Goal: Transaction & Acquisition: Purchase product/service

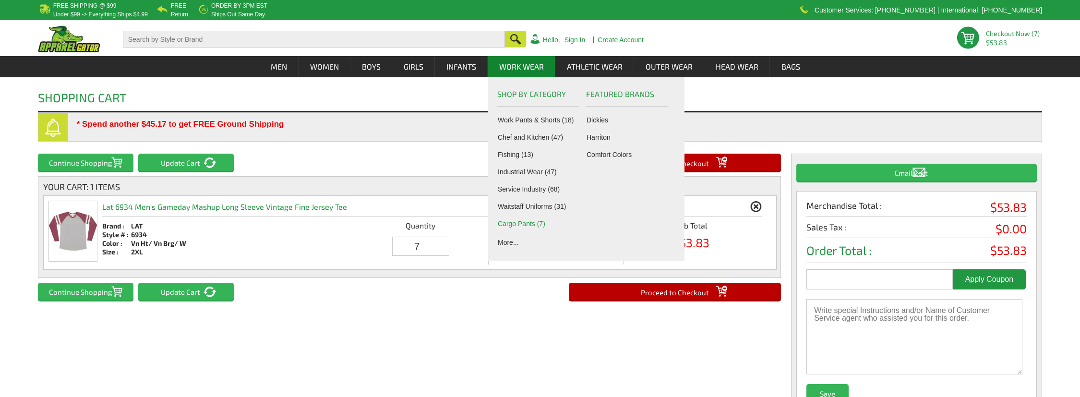
click at [521, 222] on link "Cargo Pants (7)" at bounding box center [540, 224] width 85 height 8
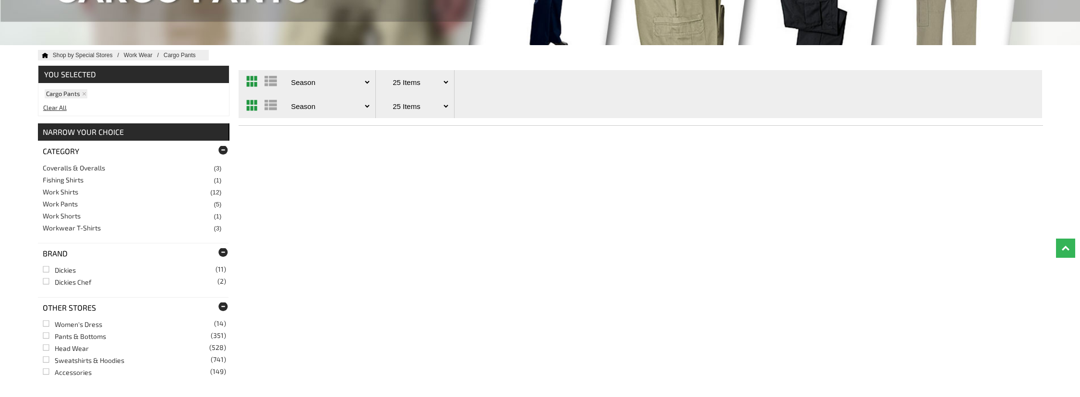
scroll to position [48, 0]
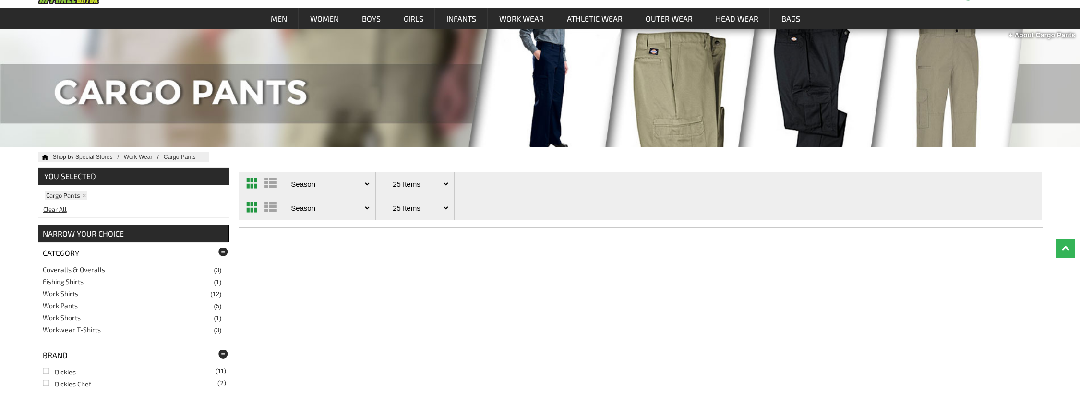
click at [329, 185] on select "Price - Low to High Price - High to Low Reviews Season Top Seller" at bounding box center [330, 184] width 83 height 24
select select "/work-wear/cargo-pants.htm?sortbyfilter=1"
click at [289, 172] on select "Price - Low to High Price - High to Low Reviews Season Top Seller" at bounding box center [330, 184] width 83 height 24
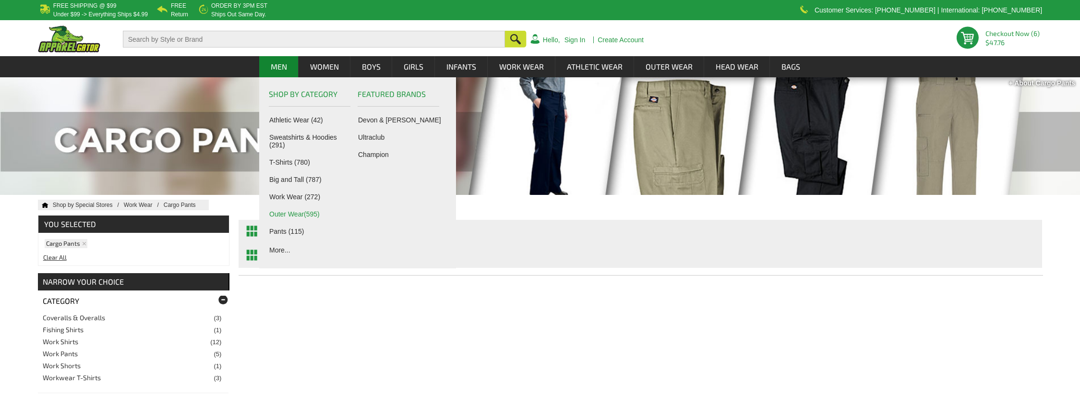
click at [302, 213] on link "Outer Wear(595)" at bounding box center [311, 214] width 85 height 8
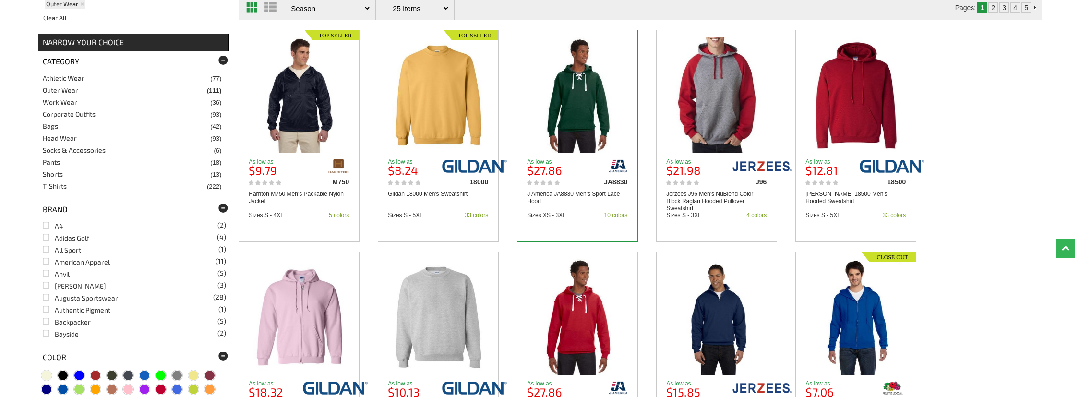
scroll to position [240, 0]
click at [574, 97] on img at bounding box center [578, 95] width 93 height 116
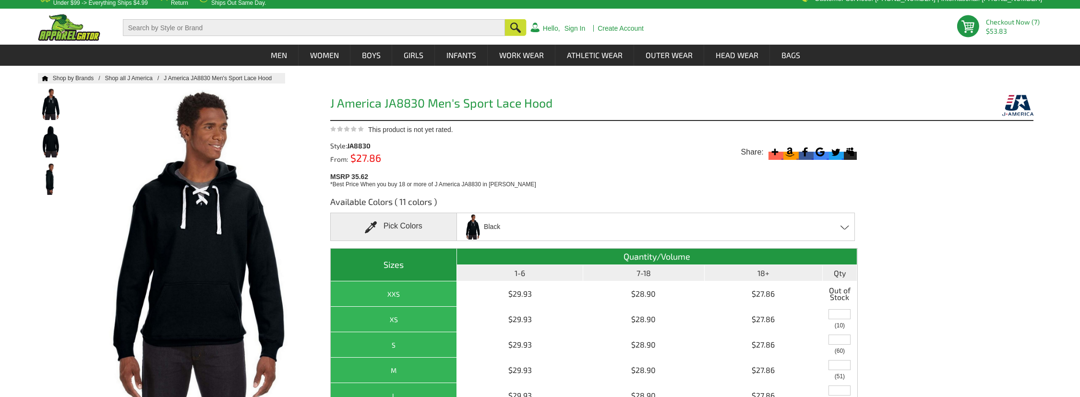
scroll to position [96, 0]
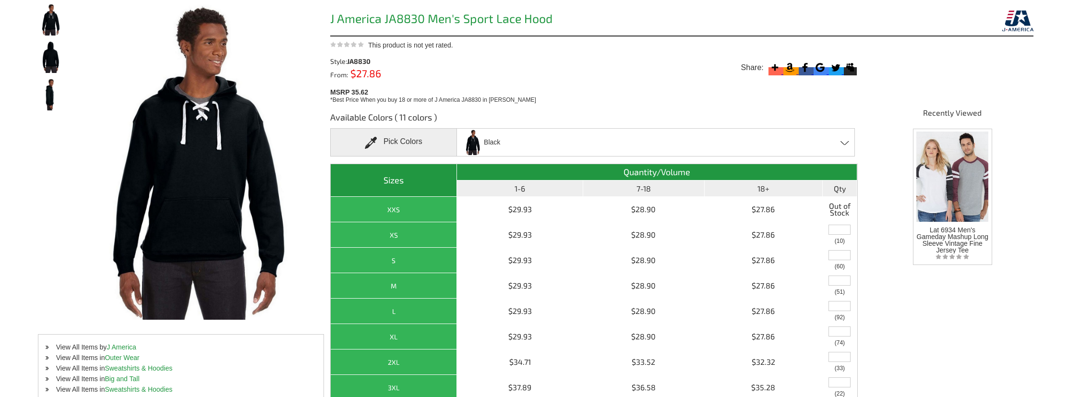
click at [538, 134] on div "Black [PERSON_NAME] Charcoal [PERSON_NAME] Green Maroon Navy - Closeout Oxford …" at bounding box center [656, 142] width 399 height 28
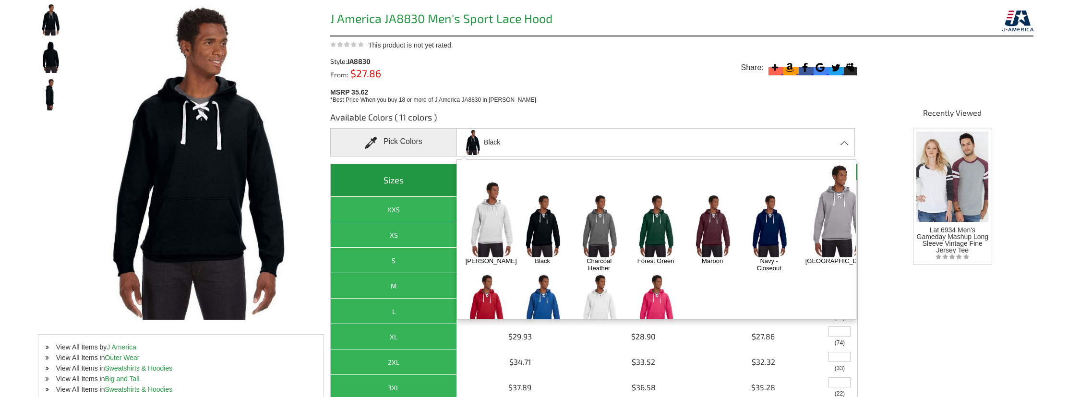
click at [714, 203] on img at bounding box center [713, 225] width 50 height 63
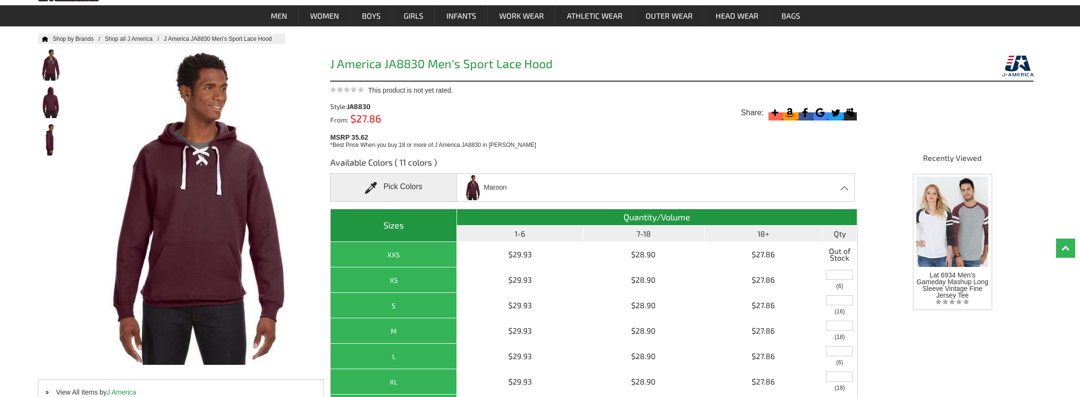
scroll to position [48, 0]
